Goal: Obtain resource: Download file/media

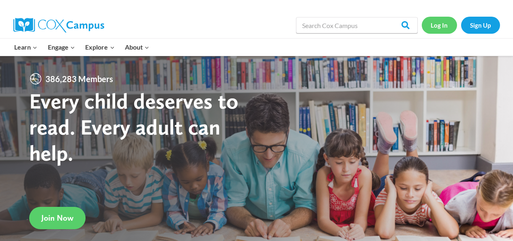
click at [441, 25] on link "Log In" at bounding box center [439, 25] width 35 height 17
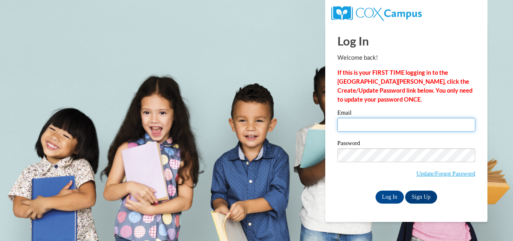
click at [373, 127] on input "Email" at bounding box center [406, 125] width 138 height 14
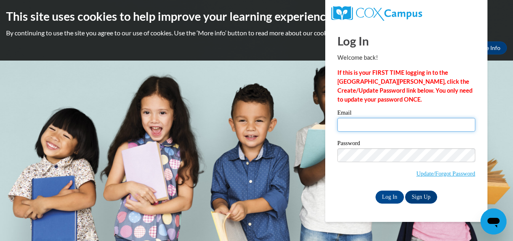
type input "[EMAIL_ADDRESS][DOMAIN_NAME]"
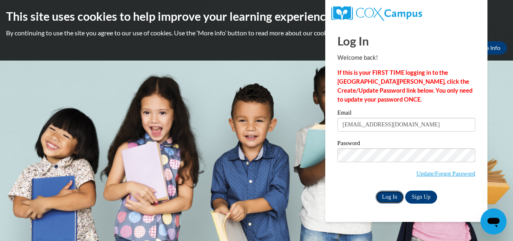
click at [387, 198] on input "Log In" at bounding box center [390, 196] width 28 height 13
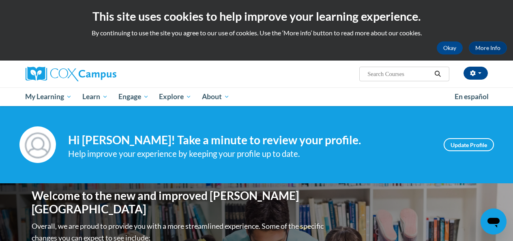
click at [370, 74] on input "Search..." at bounding box center [399, 74] width 65 height 10
type input "sound wall cards"
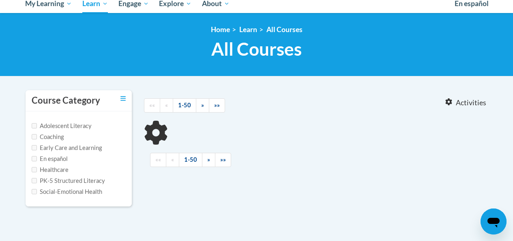
type input "sound wall cards"
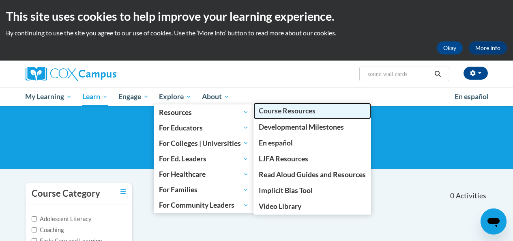
click at [275, 110] on span "Course Resources" at bounding box center [287, 110] width 57 height 9
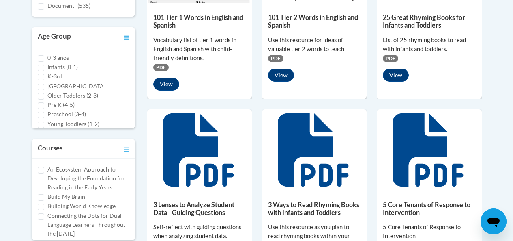
scroll to position [254, 0]
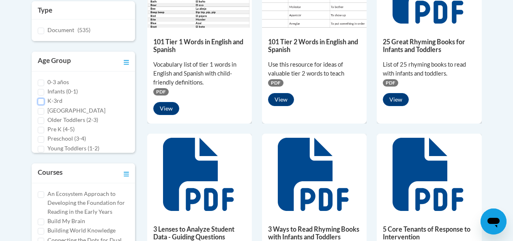
click at [41, 101] on input "K-3rd" at bounding box center [41, 101] width 6 height 6
checkbox input "true"
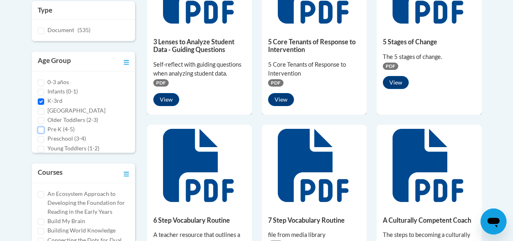
click at [41, 128] on input "Pre K (4-5)" at bounding box center [41, 130] width 6 height 6
checkbox input "true"
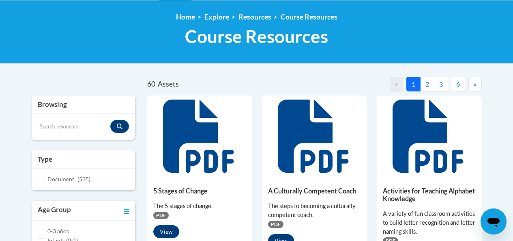
scroll to position [112, 0]
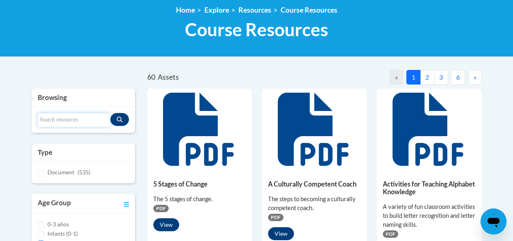
click at [49, 120] on input "Search resources" at bounding box center [74, 120] width 73 height 14
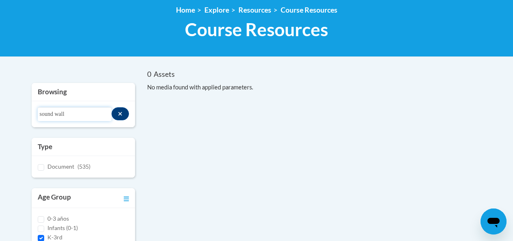
type input "sound wall"
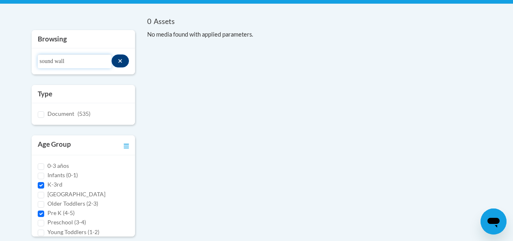
scroll to position [6, 0]
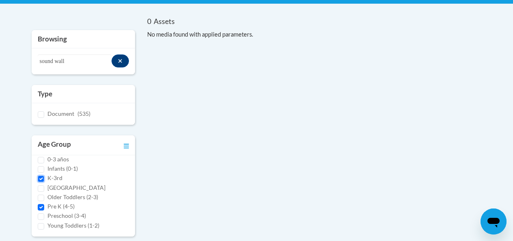
click at [41, 178] on input "K-3rd" at bounding box center [41, 178] width 6 height 6
checkbox input "false"
click at [41, 207] on input "Pre K (4-5)" at bounding box center [41, 207] width 6 height 6
checkbox input "false"
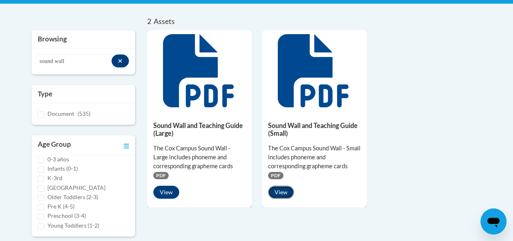
click at [281, 191] on button "View" at bounding box center [281, 191] width 26 height 13
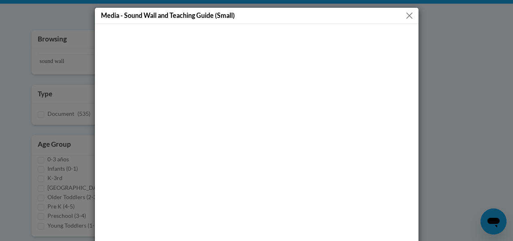
click at [410, 15] on button "Close" at bounding box center [409, 16] width 10 height 10
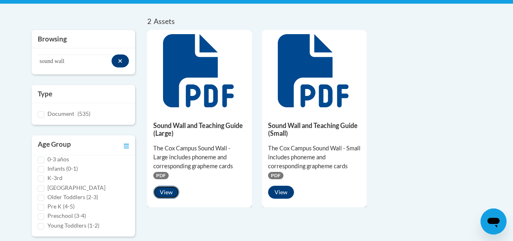
click at [164, 191] on button "View" at bounding box center [166, 191] width 26 height 13
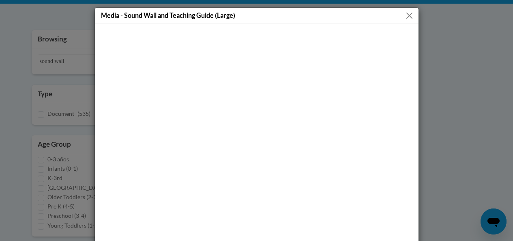
click at [409, 16] on button "Close" at bounding box center [409, 16] width 10 height 10
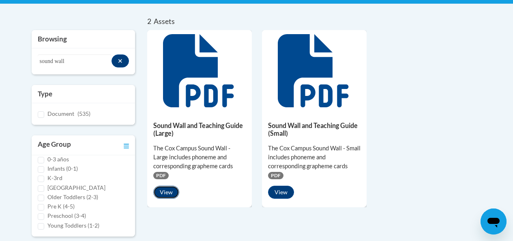
click at [165, 189] on button "View" at bounding box center [166, 191] width 26 height 13
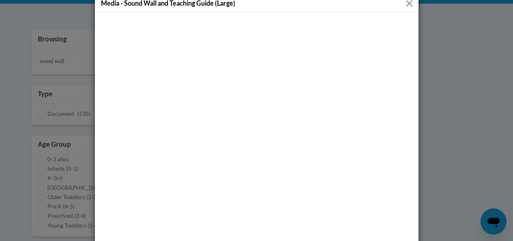
scroll to position [0, 0]
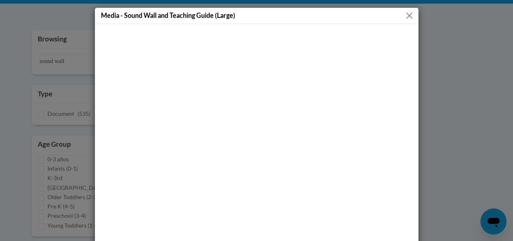
click at [408, 15] on button "Close" at bounding box center [409, 16] width 10 height 10
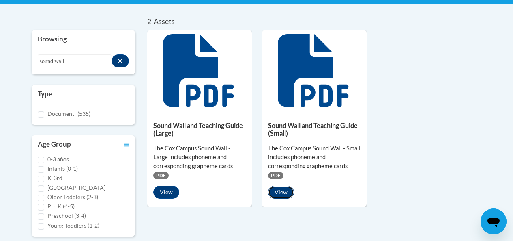
click at [282, 192] on button "View" at bounding box center [281, 191] width 26 height 13
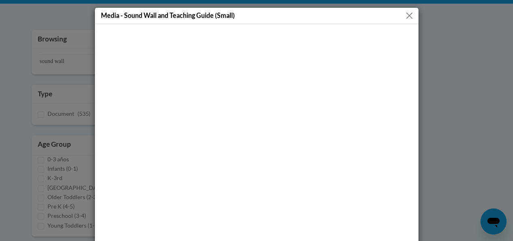
scroll to position [48, 0]
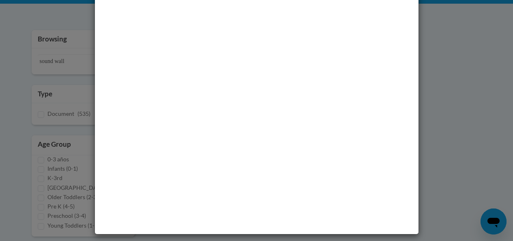
click at [450, 130] on div "Media - Sound Wall and Teaching Guide (Small)" at bounding box center [256, 120] width 513 height 241
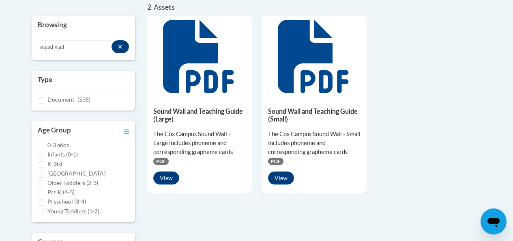
scroll to position [166, 0]
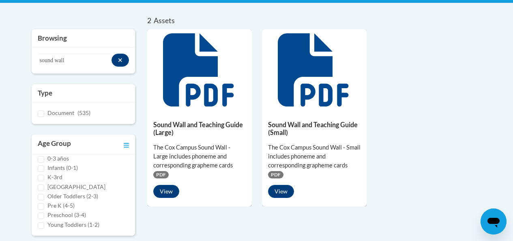
click at [159, 174] on span "PDF" at bounding box center [160, 174] width 15 height 7
click at [169, 191] on button "View" at bounding box center [166, 191] width 26 height 13
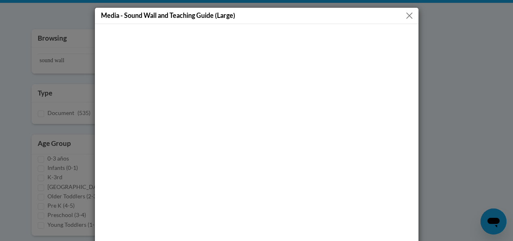
click at [408, 15] on button "Close" at bounding box center [409, 16] width 10 height 10
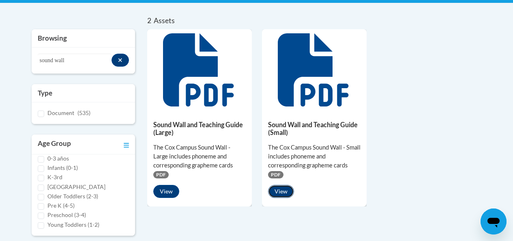
click at [281, 193] on button "View" at bounding box center [281, 191] width 26 height 13
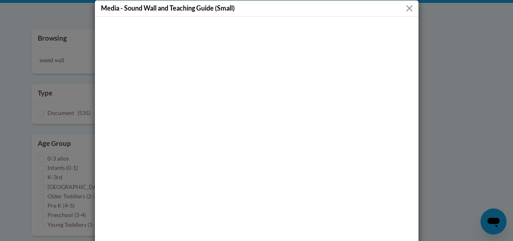
scroll to position [0, 0]
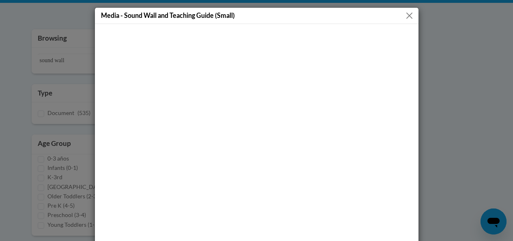
click at [410, 13] on button "Close" at bounding box center [409, 16] width 10 height 10
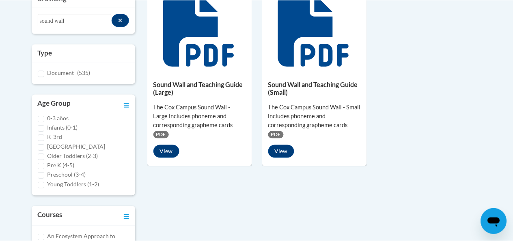
scroll to position [201, 0]
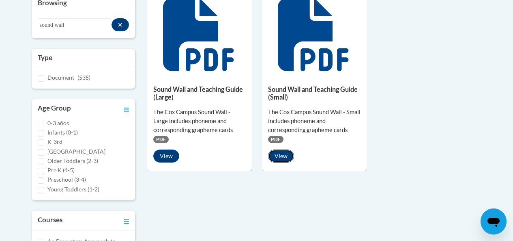
click at [282, 156] on button "View" at bounding box center [281, 155] width 26 height 13
